Goal: Find specific page/section: Find specific page/section

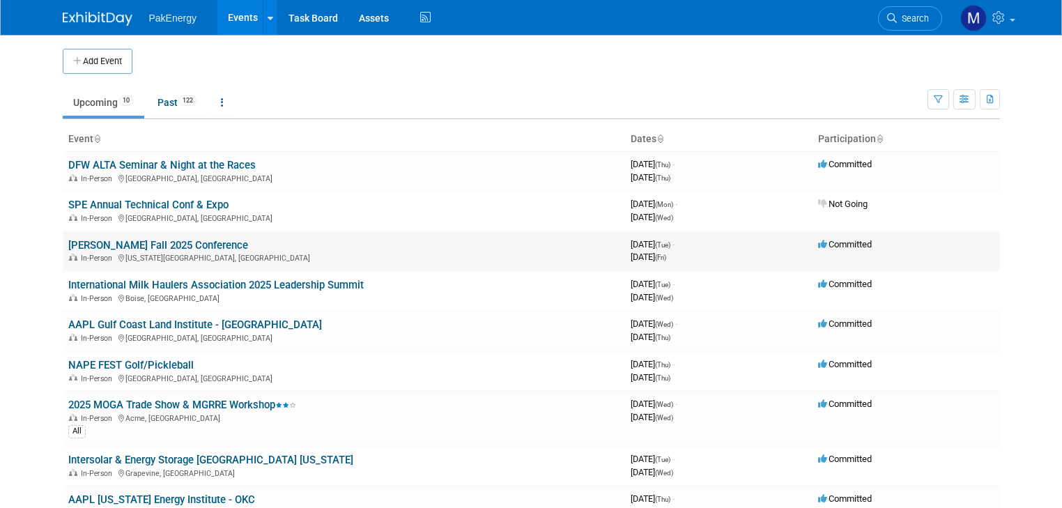
click at [183, 242] on link "[PERSON_NAME] Fall 2025 Conference" at bounding box center [158, 245] width 180 height 13
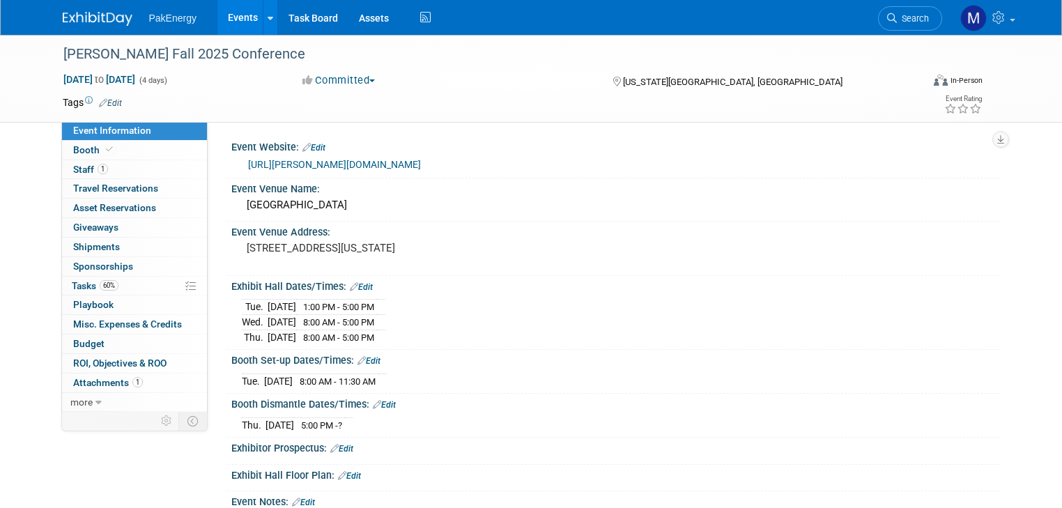
click at [339, 162] on link "[URL][PERSON_NAME][DOMAIN_NAME]" at bounding box center [334, 164] width 173 height 11
click at [319, 163] on link "[URL][PERSON_NAME][DOMAIN_NAME]" at bounding box center [334, 164] width 173 height 11
drag, startPoint x: 232, startPoint y: 245, endPoint x: 419, endPoint y: 244, distance: 187.4
click at [419, 244] on div "[STREET_ADDRESS][US_STATE]" at bounding box center [392, 254] width 300 height 32
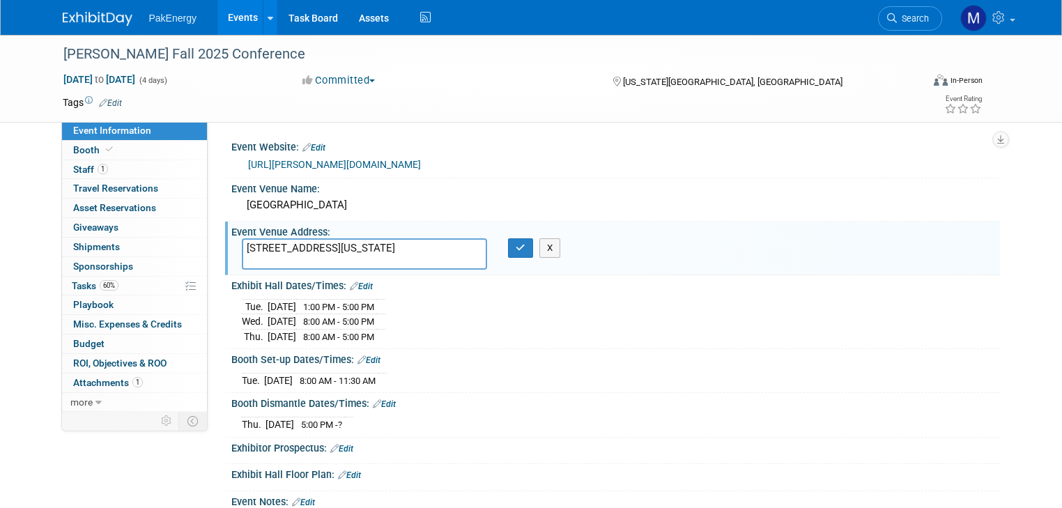
drag, startPoint x: 424, startPoint y: 249, endPoint x: 213, endPoint y: 230, distance: 211.3
click at [225, 230] on div "Event Venue Address: [STREET_ADDRESS][US_STATE] [STREET_ADDRESS][US_STATE] X" at bounding box center [612, 249] width 775 height 54
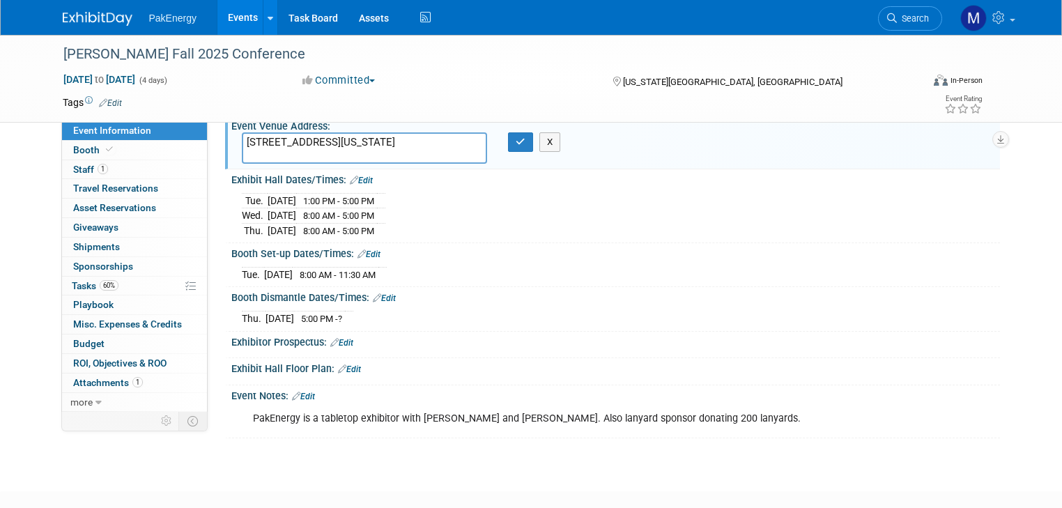
scroll to position [108, 0]
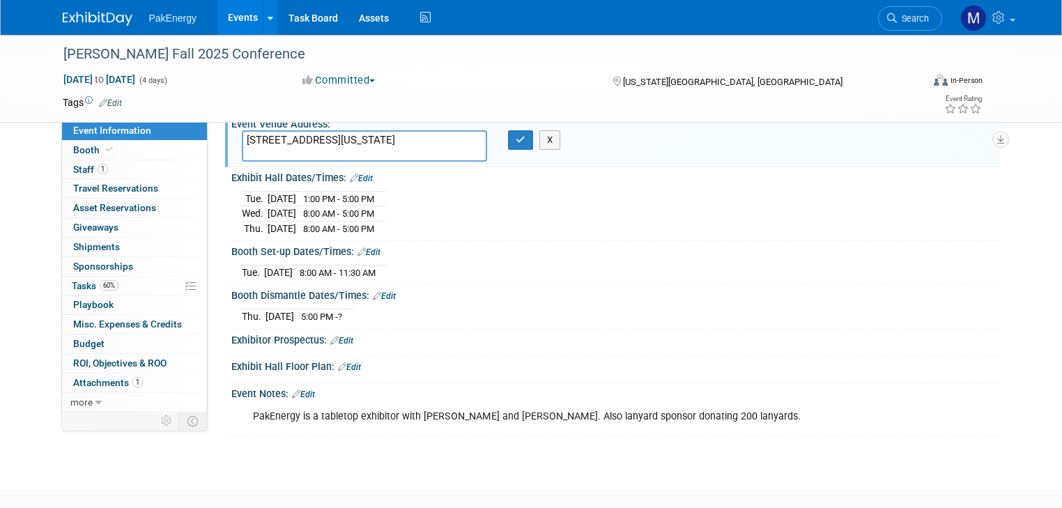
click at [427, 253] on div "Booth Set-up Dates/Times: Edit" at bounding box center [615, 250] width 769 height 18
click at [518, 143] on icon "button" at bounding box center [521, 139] width 10 height 9
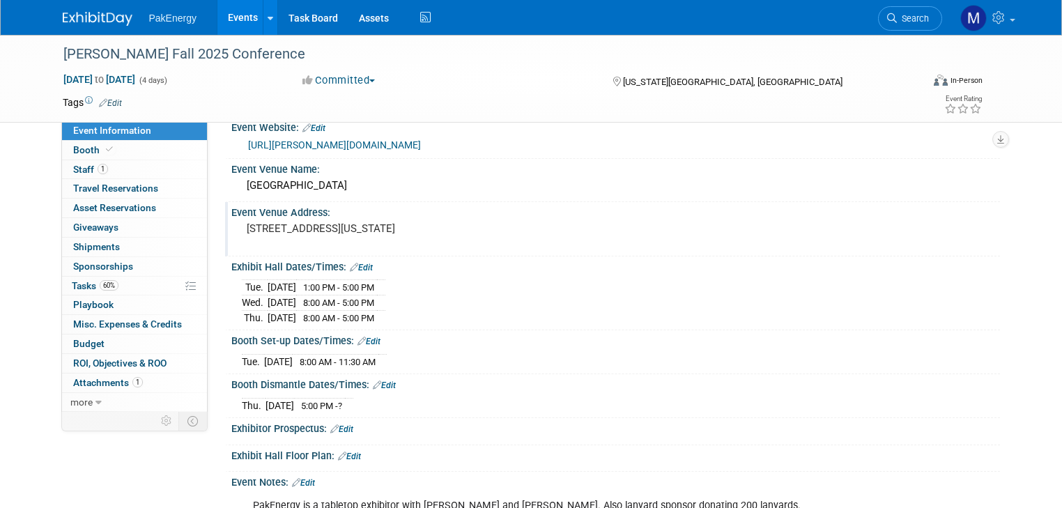
scroll to position [17, 0]
